Goal: Information Seeking & Learning: Learn about a topic

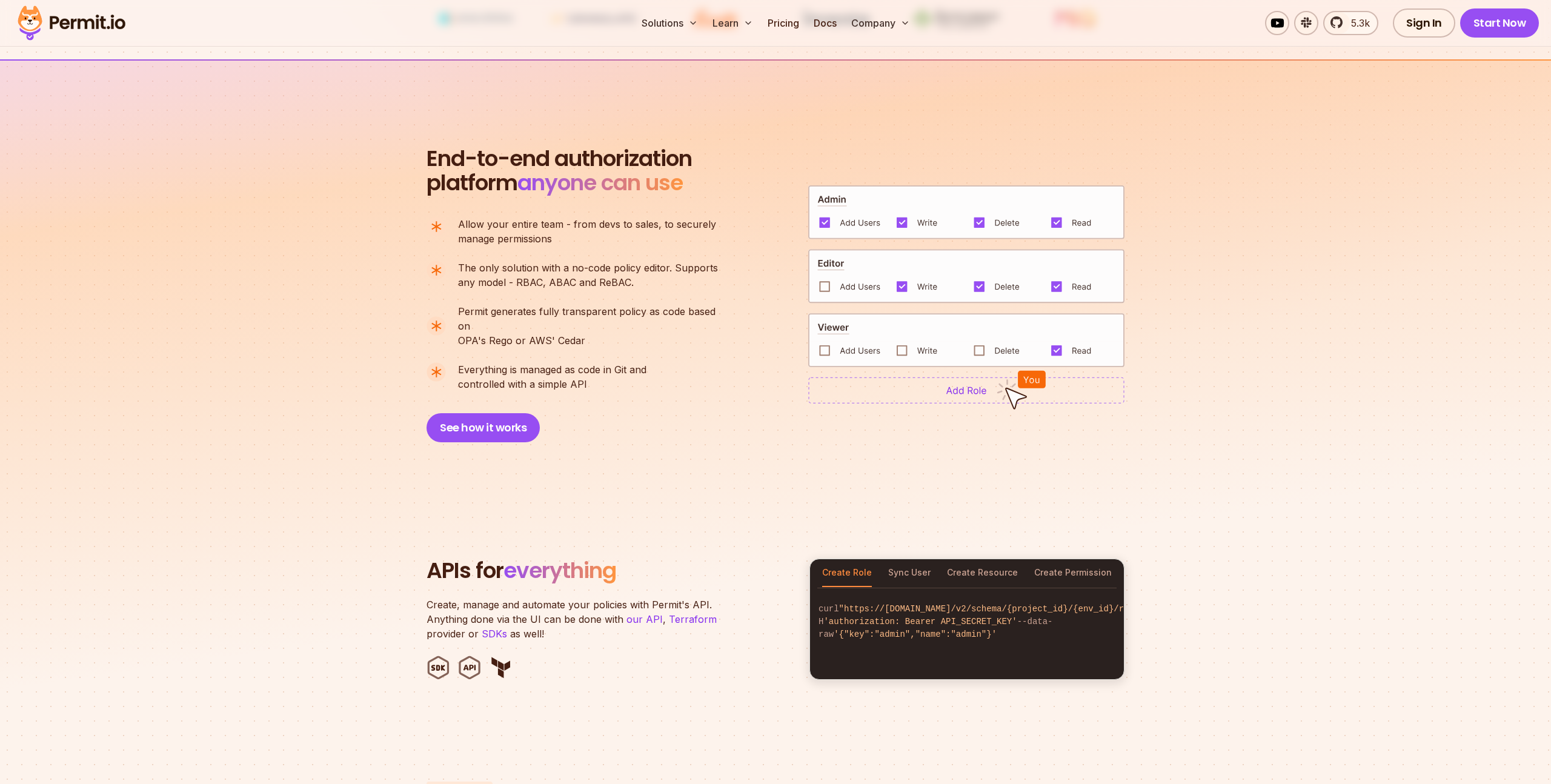
scroll to position [763, 0]
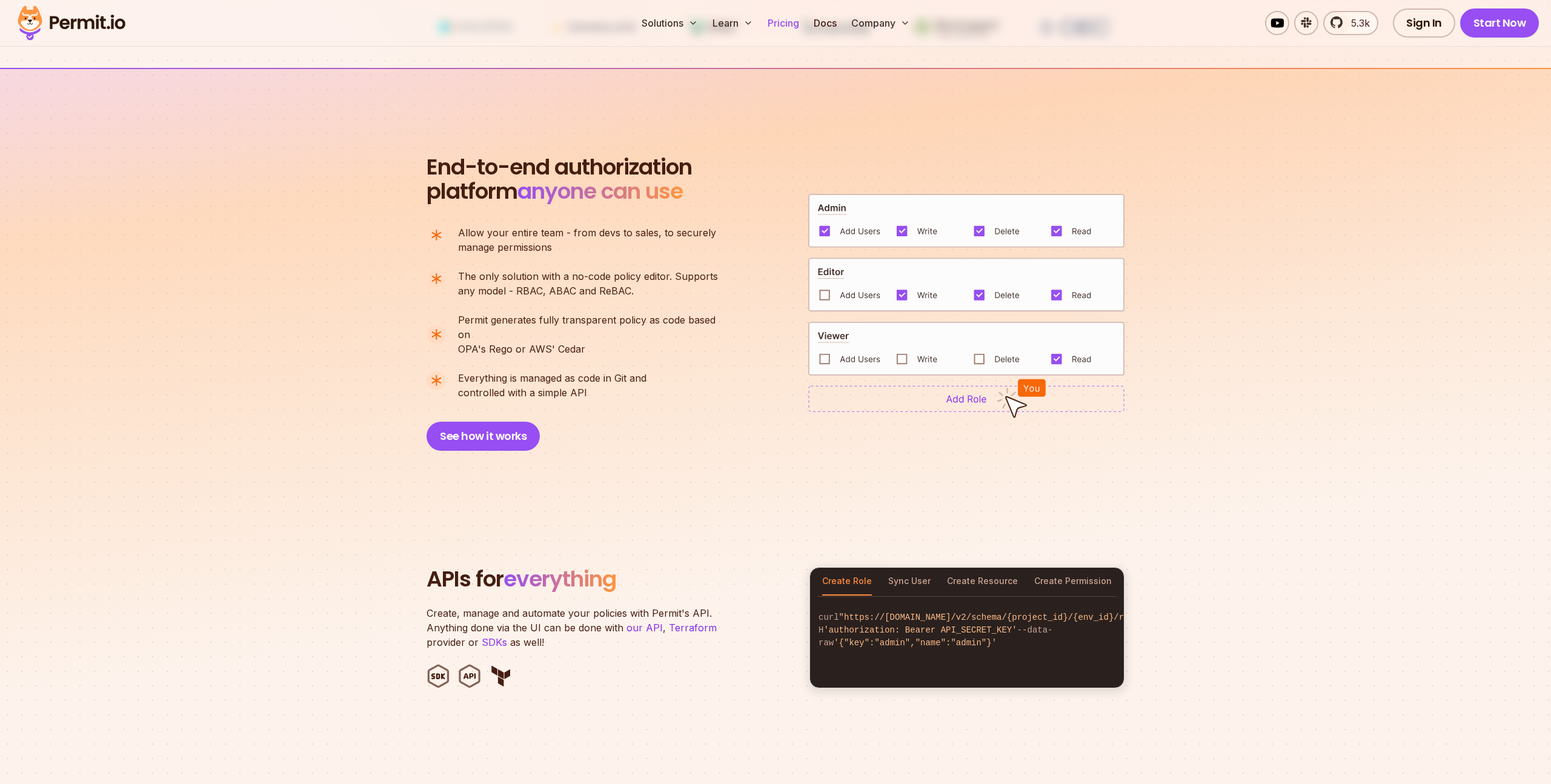
click at [787, 23] on link "Pricing" at bounding box center [783, 23] width 41 height 24
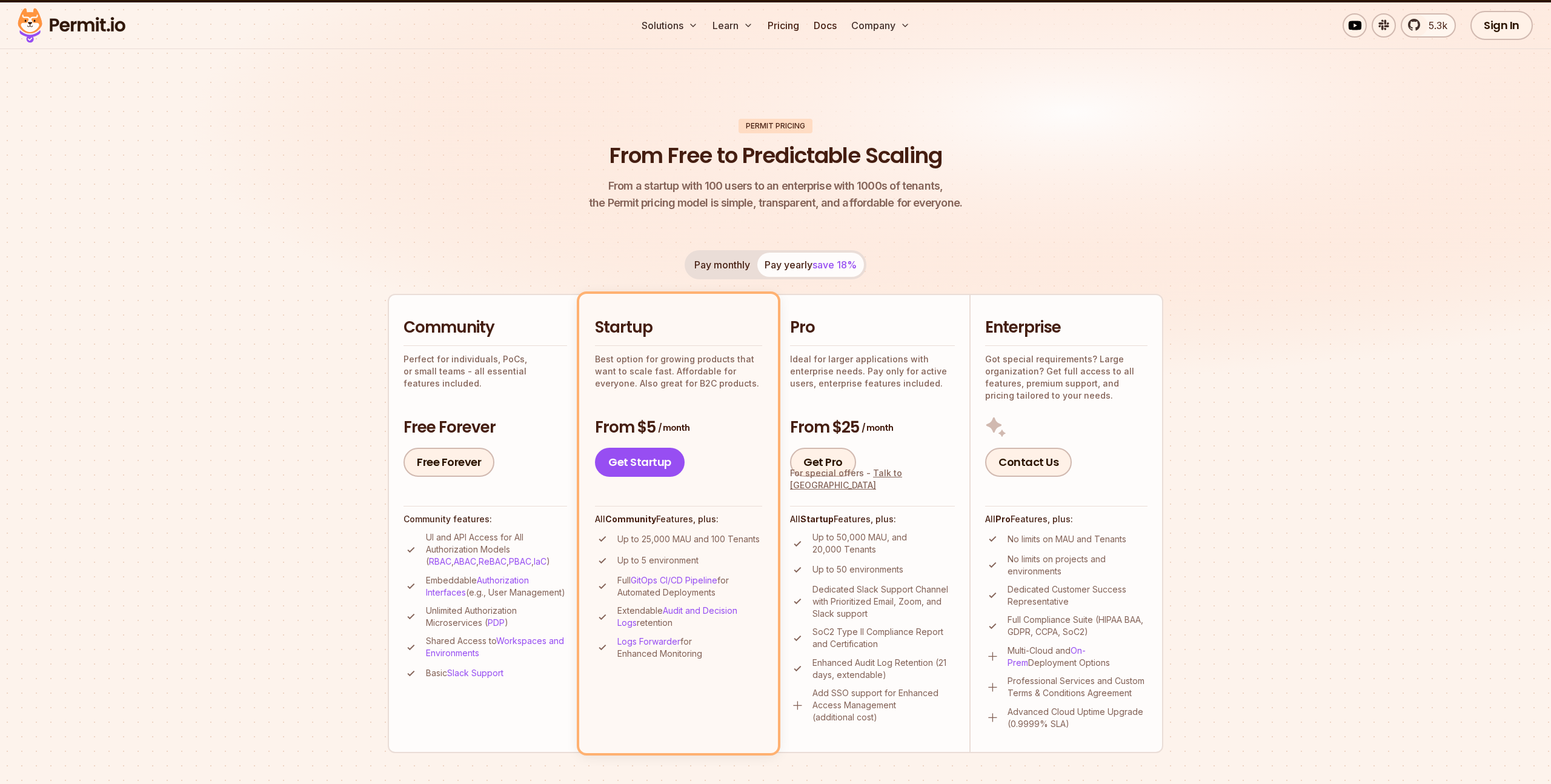
scroll to position [31, 0]
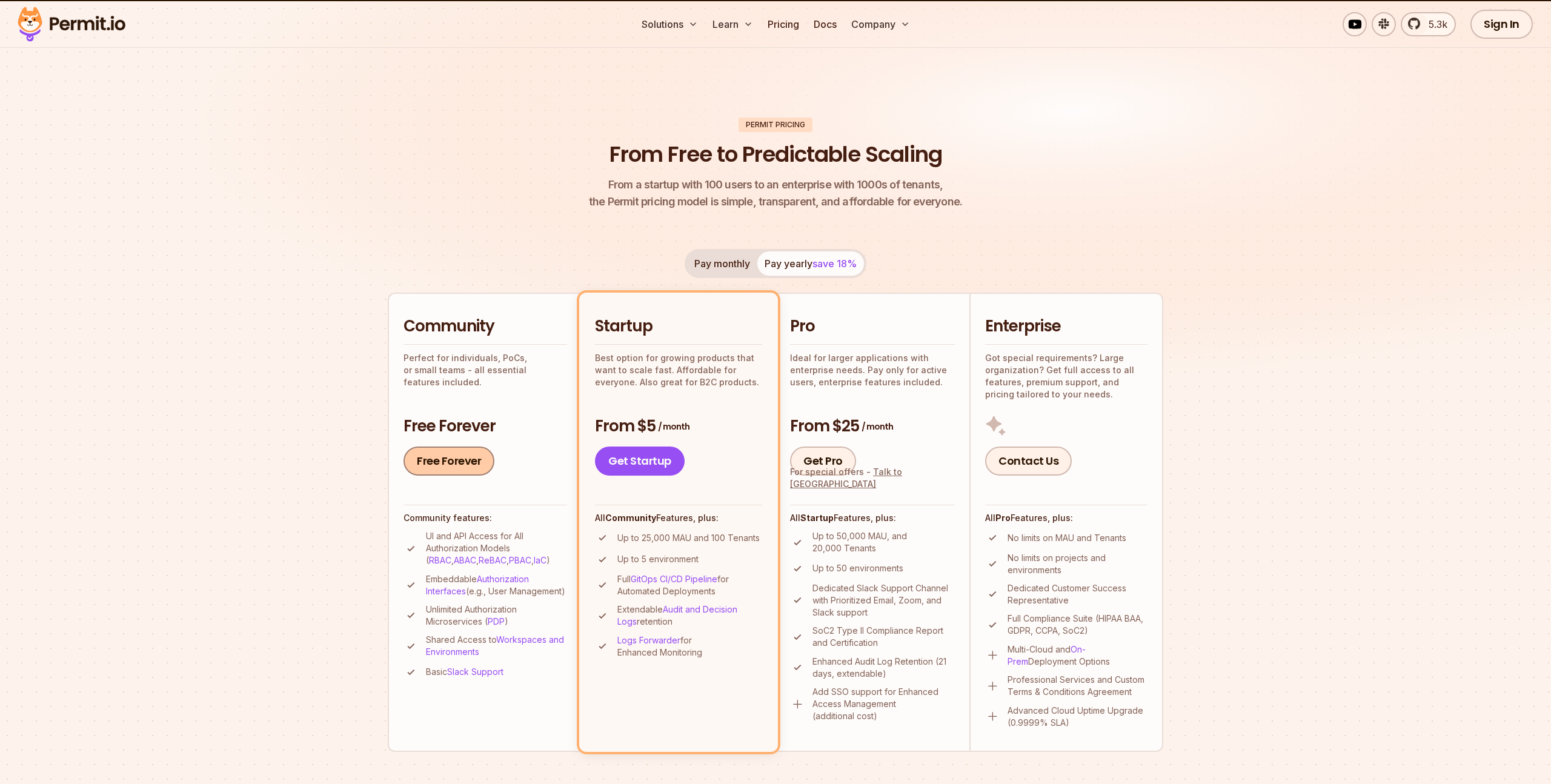
click at [453, 460] on link "Free Forever" at bounding box center [449, 460] width 91 height 29
click at [1357, 30] on link at bounding box center [1355, 24] width 24 height 24
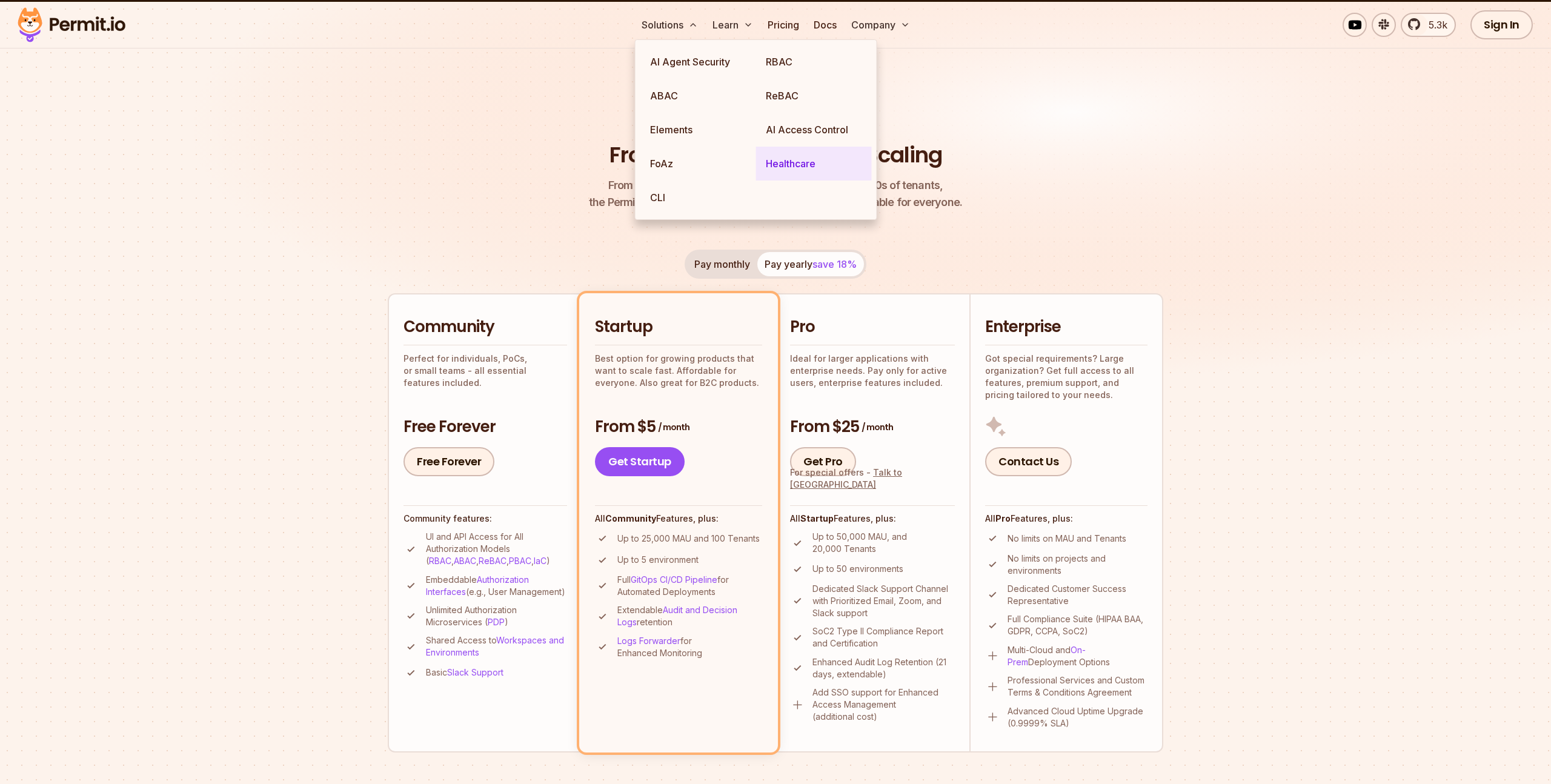
click at [784, 160] on link "Healthcare" at bounding box center [814, 164] width 116 height 34
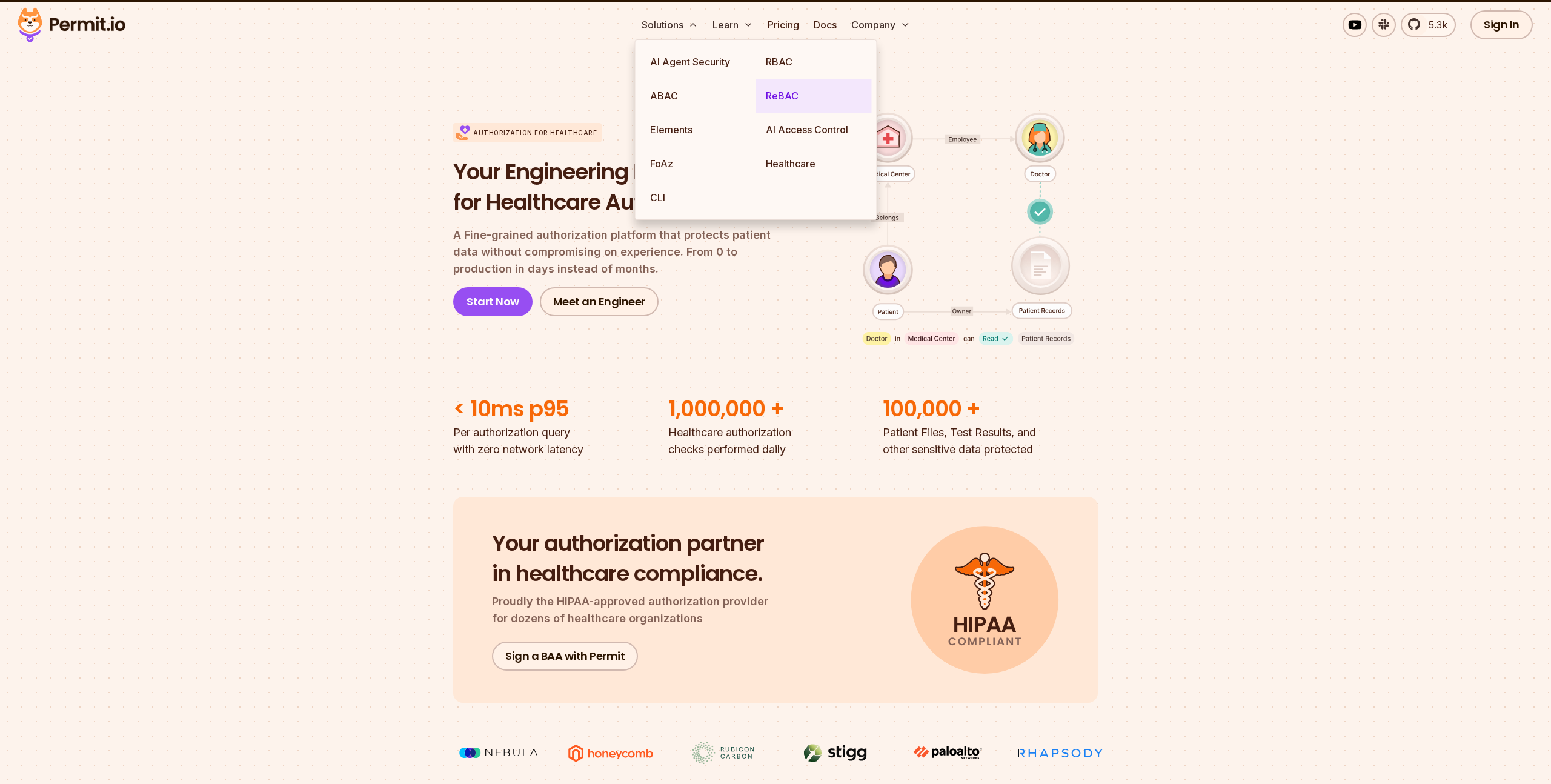
click at [784, 92] on link "ReBAC" at bounding box center [814, 96] width 116 height 34
